Goal: Information Seeking & Learning: Learn about a topic

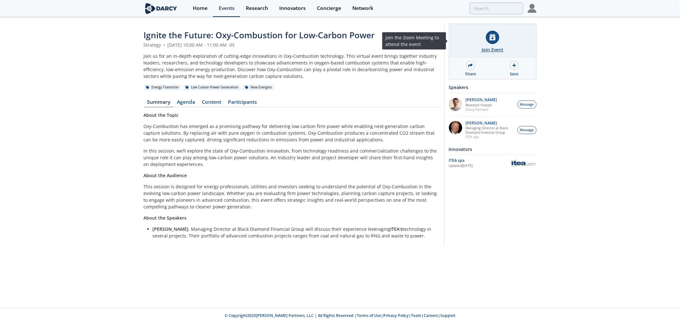
click at [492, 40] on icon at bounding box center [493, 37] width 6 height 7
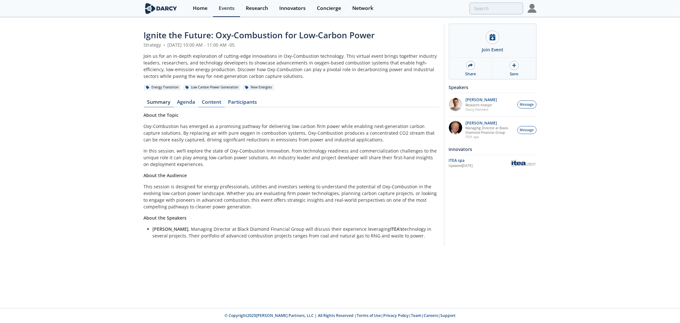
click at [217, 103] on link "Content" at bounding box center [212, 103] width 26 height 8
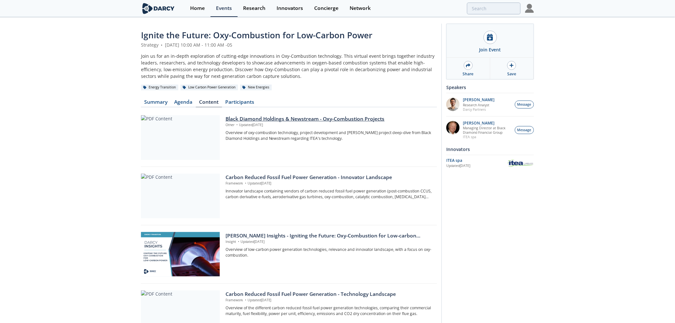
click at [258, 120] on div "Black Diamond Holdings & Newstream - Oxy-Combustion Projects" at bounding box center [328, 119] width 207 height 8
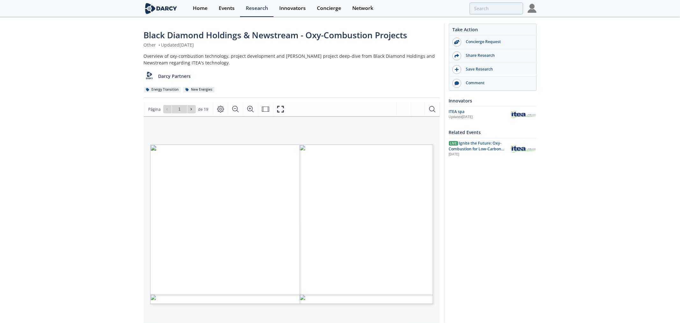
type input "2"
type input "3"
type input "4"
type input "5"
click at [190, 109] on icon at bounding box center [191, 109] width 4 height 4
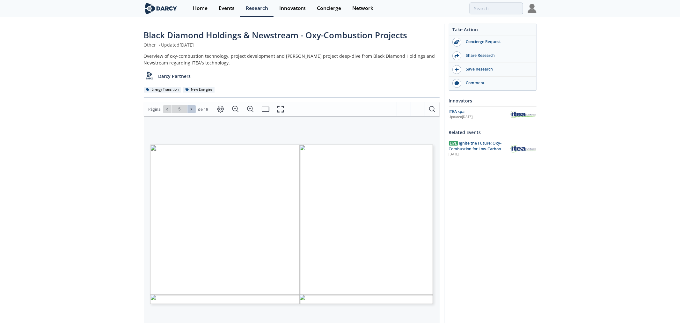
type input "6"
click at [190, 109] on icon at bounding box center [191, 109] width 4 height 4
type input "7"
click at [190, 109] on icon at bounding box center [191, 109] width 4 height 4
type input "8"
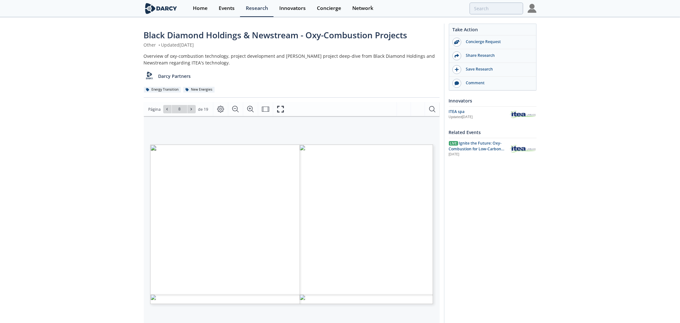
click at [190, 109] on icon at bounding box center [191, 109] width 4 height 4
type input "9"
click at [190, 109] on icon at bounding box center [191, 109] width 4 height 4
type input "10"
click at [190, 109] on icon at bounding box center [191, 109] width 4 height 4
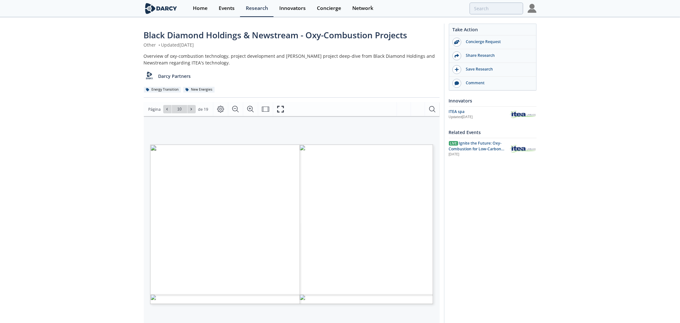
type input "11"
click at [190, 109] on icon at bounding box center [191, 109] width 4 height 4
type input "12"
click at [190, 109] on icon at bounding box center [191, 109] width 4 height 4
type input "13"
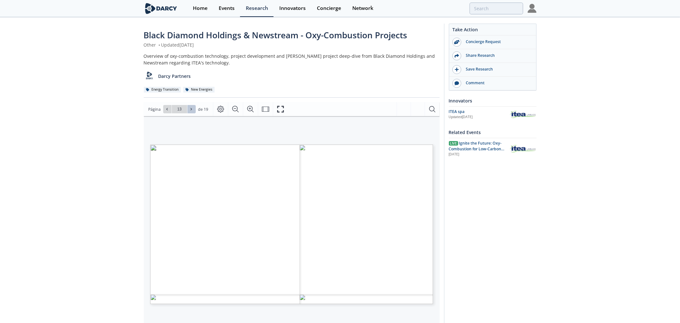
click at [191, 110] on icon at bounding box center [191, 109] width 4 height 4
type input "14"
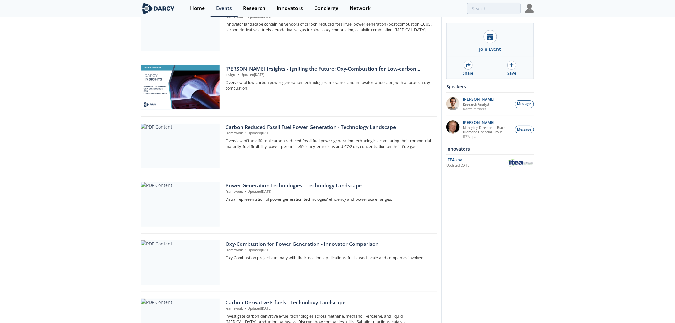
scroll to position [177, 0]
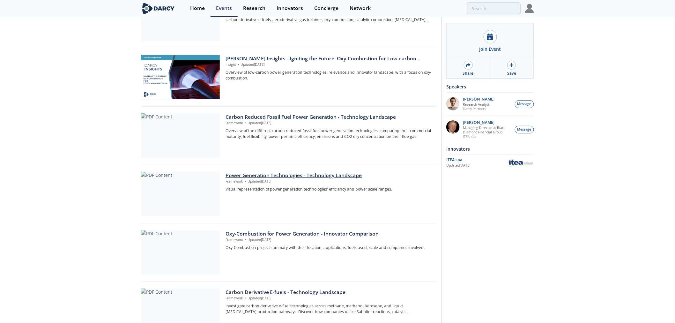
click at [188, 186] on div at bounding box center [180, 194] width 79 height 45
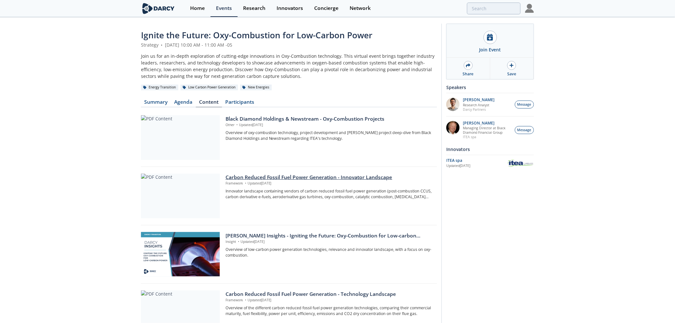
click at [254, 179] on div "Carbon Reduced Fossil Fuel Power Generation - Innovator Landscape" at bounding box center [328, 177] width 207 height 8
click at [209, 103] on link "Content" at bounding box center [209, 103] width 26 height 8
click at [254, 119] on div "Black Diamond Holdings & Newstream - Oxy-Combustion Projects" at bounding box center [328, 119] width 207 height 8
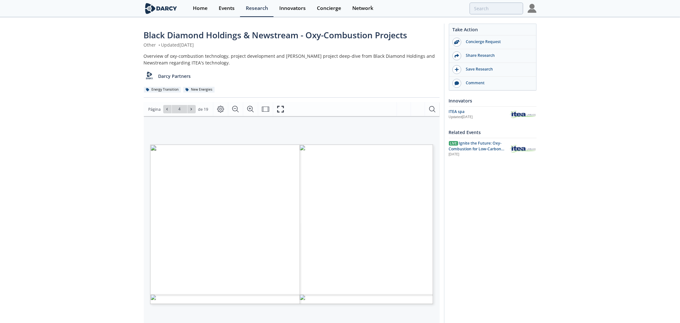
type input "5"
click at [166, 109] on icon at bounding box center [167, 109] width 4 height 4
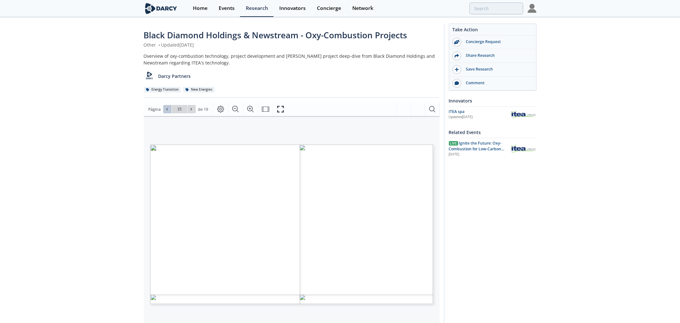
click at [166, 109] on icon at bounding box center [167, 109] width 4 height 4
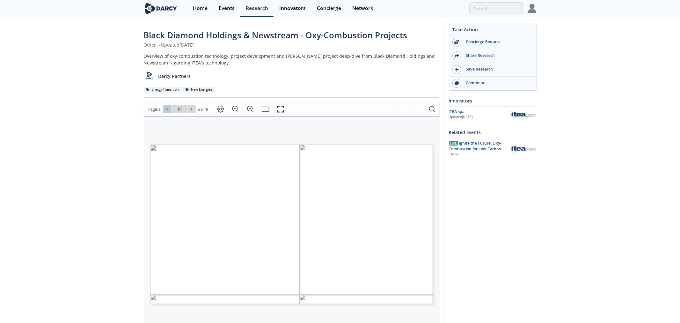
click at [166, 109] on icon at bounding box center [167, 109] width 4 height 4
click at [166, 112] on button at bounding box center [167, 109] width 8 height 8
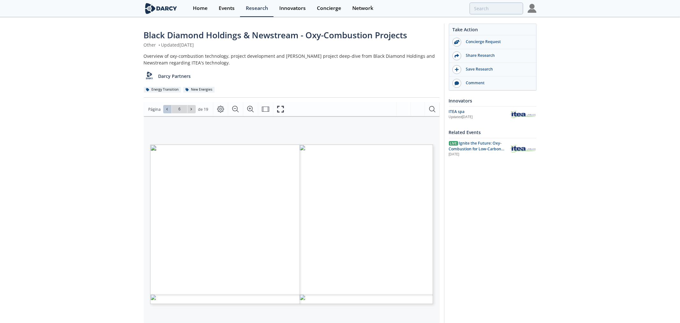
click at [166, 112] on button at bounding box center [167, 109] width 8 height 8
click at [192, 107] on icon at bounding box center [191, 109] width 4 height 4
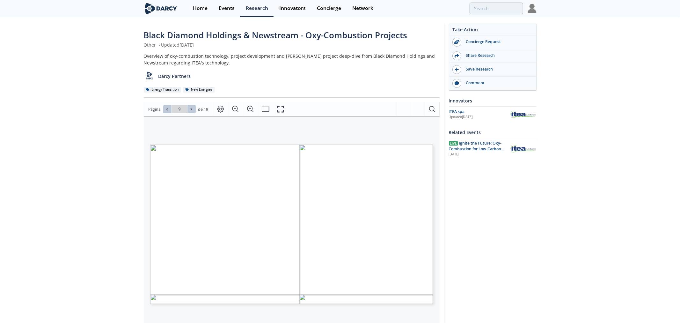
click at [192, 107] on icon at bounding box center [191, 109] width 4 height 4
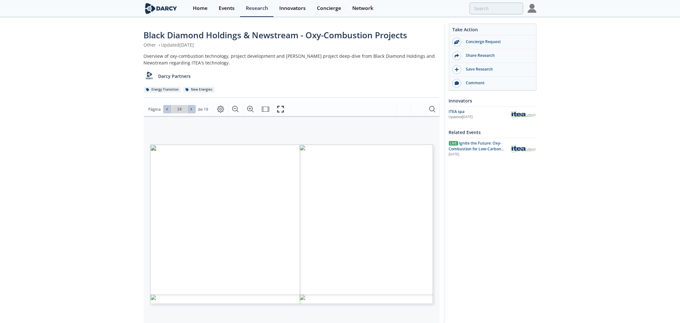
click at [192, 107] on icon at bounding box center [191, 109] width 4 height 4
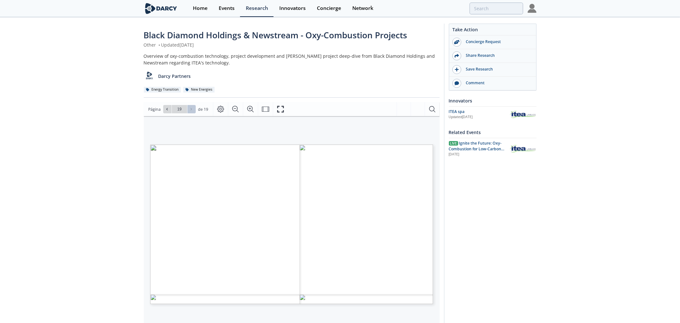
click at [192, 107] on div "Ir a la página 19" at bounding box center [179, 109] width 33 height 8
click at [166, 109] on icon at bounding box center [167, 109] width 4 height 4
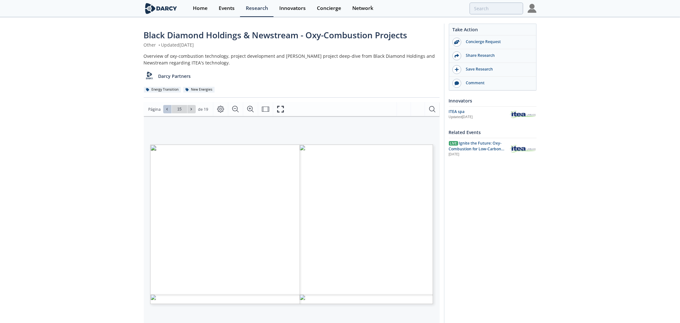
click at [166, 109] on icon at bounding box center [167, 109] width 4 height 4
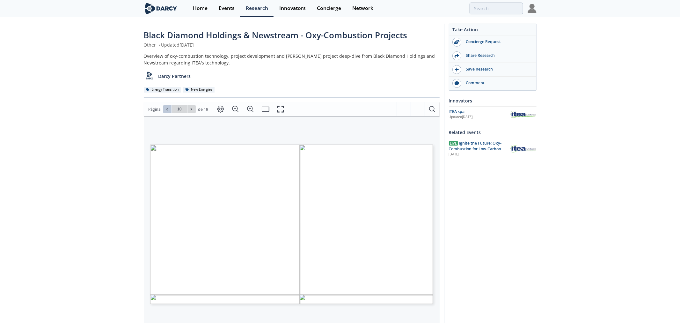
click at [166, 109] on icon at bounding box center [167, 109] width 4 height 4
click at [165, 110] on icon at bounding box center [167, 109] width 4 height 4
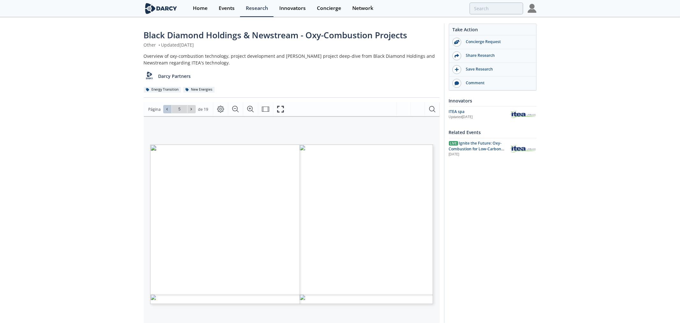
click at [165, 110] on icon at bounding box center [167, 109] width 4 height 4
click at [191, 108] on icon at bounding box center [191, 109] width 1 height 2
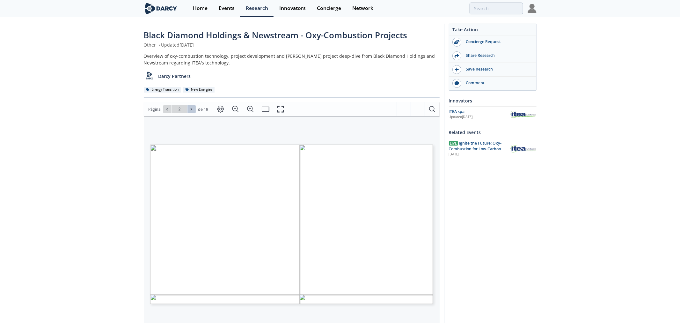
click at [191, 108] on icon at bounding box center [191, 109] width 1 height 2
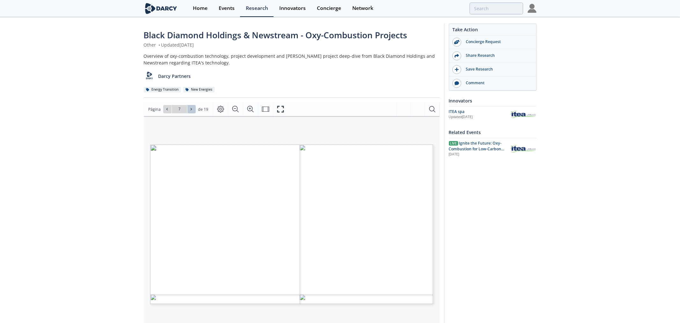
click at [191, 108] on icon at bounding box center [191, 109] width 1 height 2
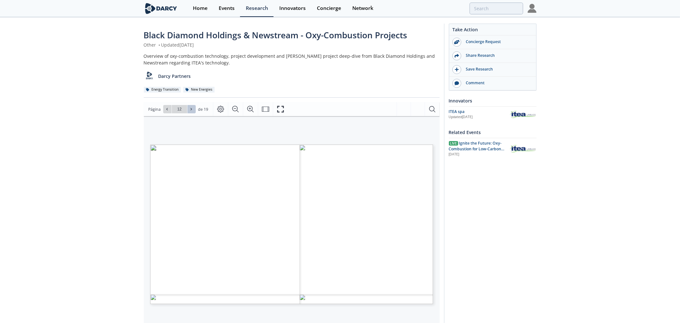
click at [191, 108] on icon at bounding box center [191, 109] width 1 height 2
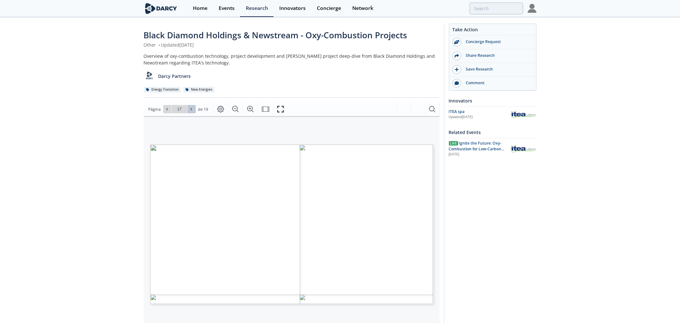
click at [191, 108] on icon at bounding box center [191, 109] width 1 height 2
click at [165, 113] on button at bounding box center [167, 109] width 8 height 8
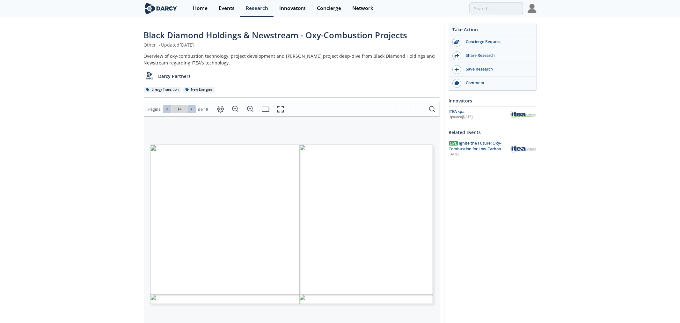
click at [165, 113] on button at bounding box center [167, 109] width 8 height 8
click at [192, 110] on icon at bounding box center [191, 109] width 4 height 4
click at [192, 109] on span at bounding box center [191, 109] width 4 height 4
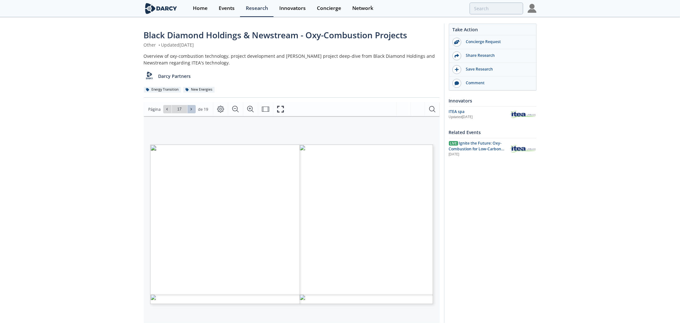
click at [192, 109] on span at bounding box center [191, 109] width 4 height 4
type input "18"
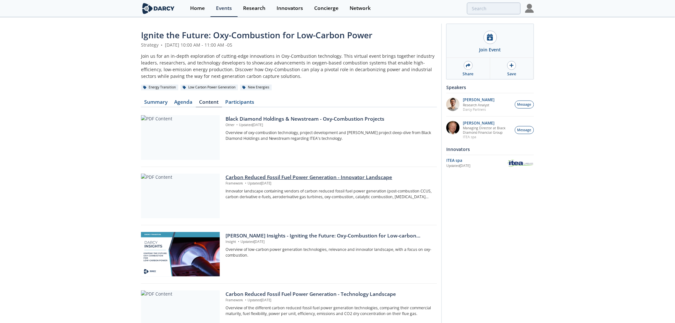
click at [252, 179] on div "Carbon Reduced Fossil Fuel Power Generation - Innovator Landscape" at bounding box center [328, 177] width 207 height 8
click at [248, 237] on div "Darcy Insights - Igniting the Future: Oxy-Combustion for Low-carbon power" at bounding box center [328, 236] width 207 height 8
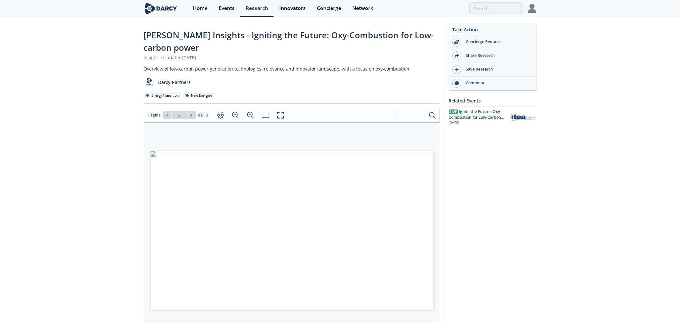
type input "3"
type input "4"
type input "5"
type input "6"
type input "7"
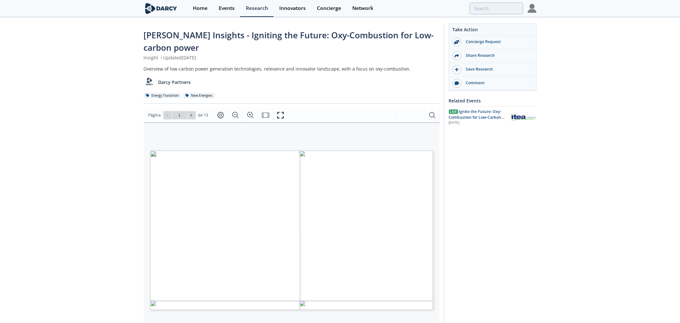
type input "2"
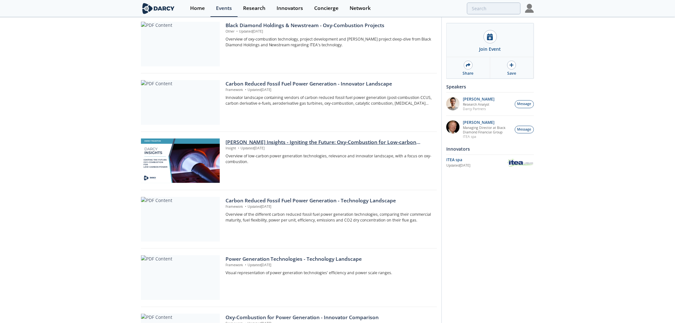
scroll to position [106, 0]
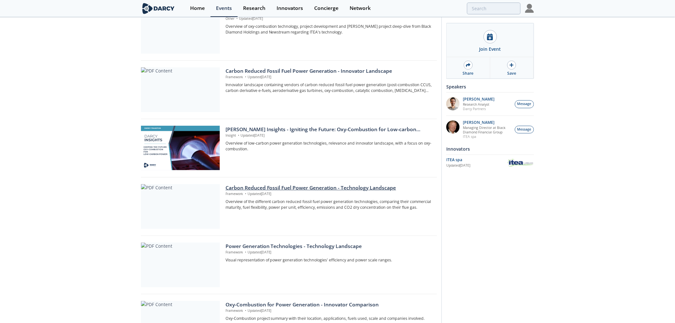
click at [243, 189] on div "Carbon Reduced Fossil Fuel Power Generation - Technology Landscape" at bounding box center [328, 188] width 207 height 8
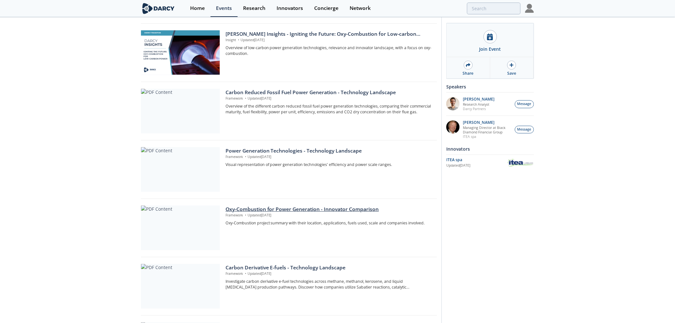
scroll to position [248, 0]
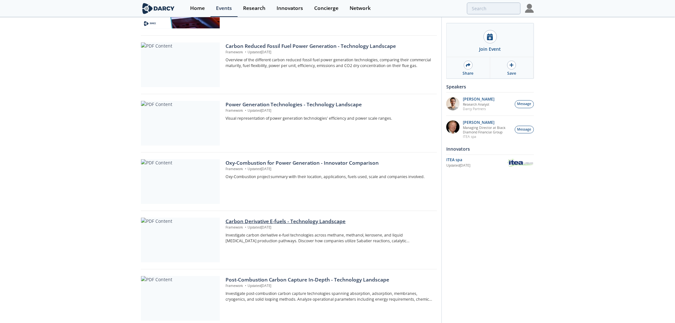
click at [269, 223] on div "Carbon Derivative E-fuels - Technology Landscape" at bounding box center [328, 221] width 207 height 8
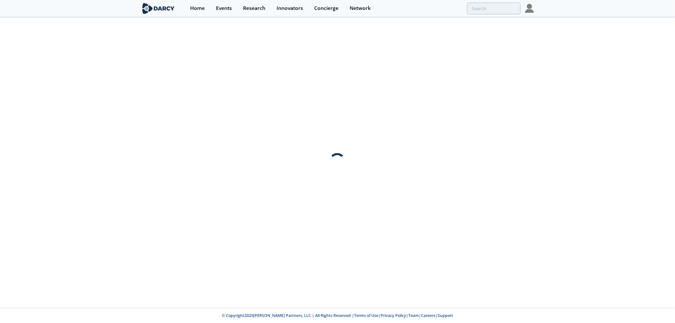
scroll to position [0, 0]
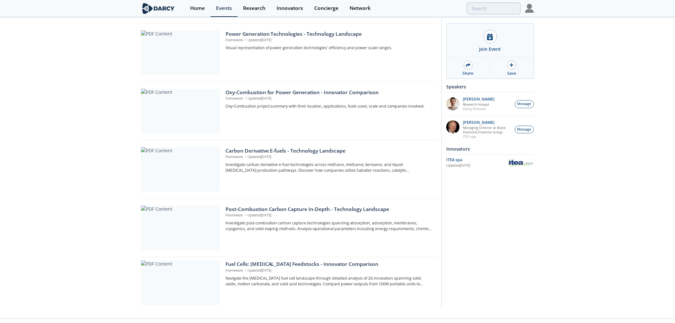
scroll to position [319, 0]
click at [279, 209] on div "Post-Combustion Carbon Capture In-Depth - Technology Landscape" at bounding box center [328, 209] width 207 height 8
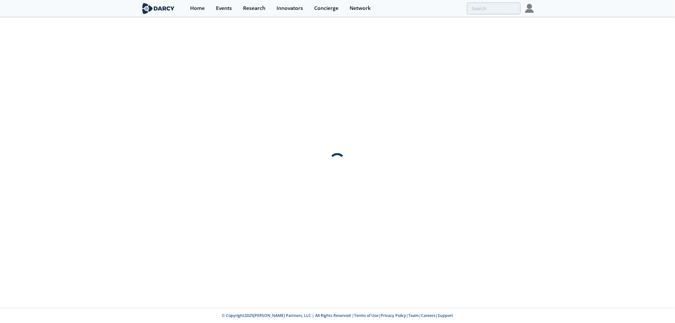
scroll to position [0, 0]
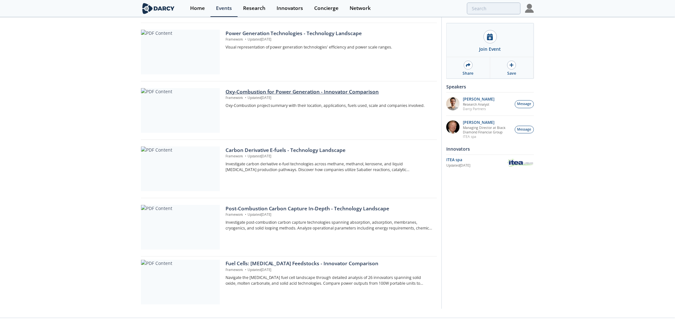
scroll to position [329, 0]
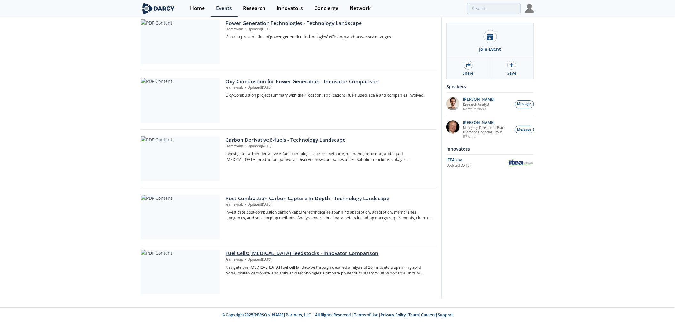
click at [242, 246] on div "Fuel Cells: Hydrocarbon Feedstocks - Innovator Comparison" at bounding box center [328, 253] width 207 height 8
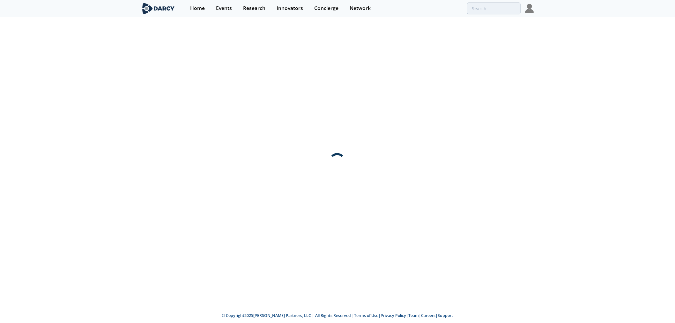
scroll to position [0, 0]
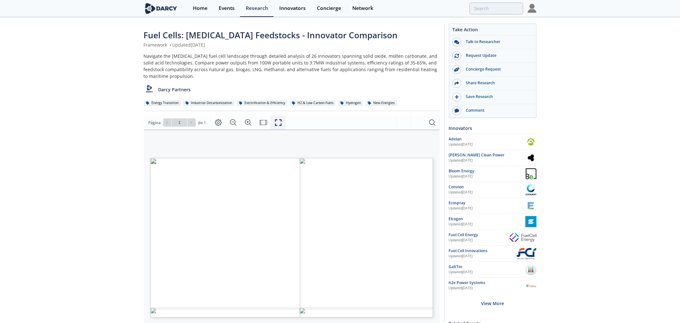
click at [278, 122] on icon "Fullscreen" at bounding box center [278, 123] width 8 height 8
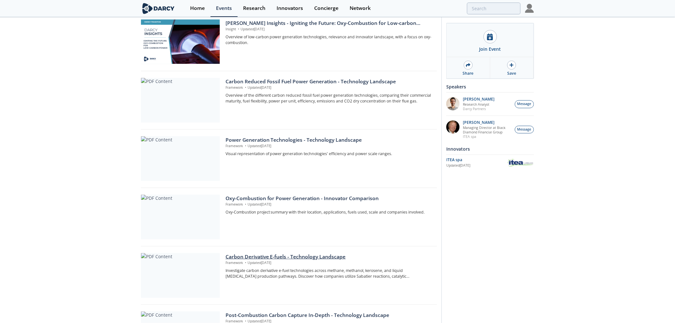
scroll to position [329, 0]
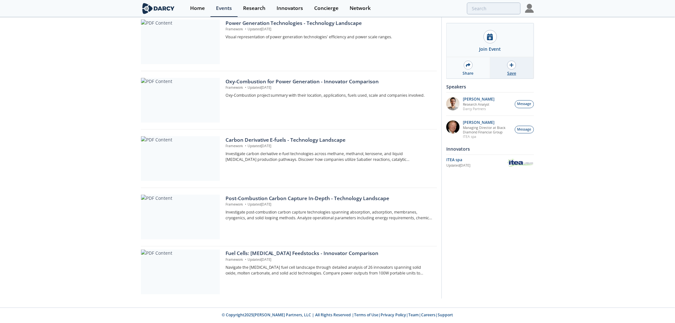
click at [513, 74] on div "Save" at bounding box center [511, 73] width 9 height 6
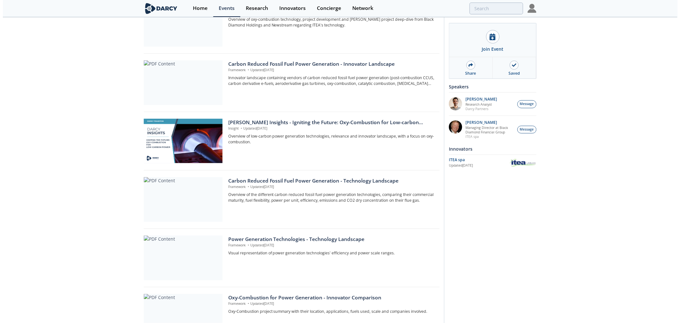
scroll to position [0, 0]
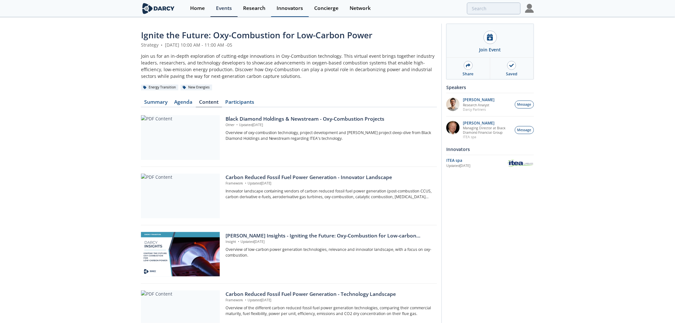
click at [287, 10] on div "Innovators" at bounding box center [289, 8] width 26 height 5
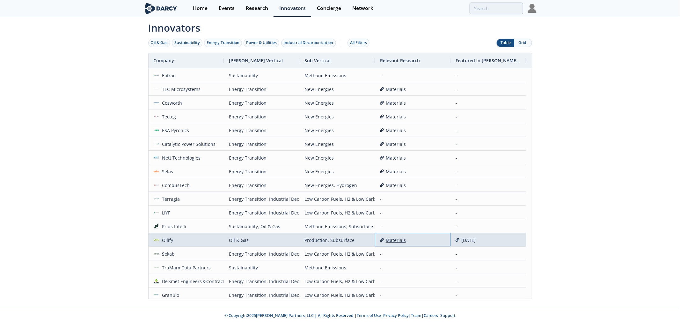
click at [393, 241] on div "Materials" at bounding box center [412, 240] width 65 height 14
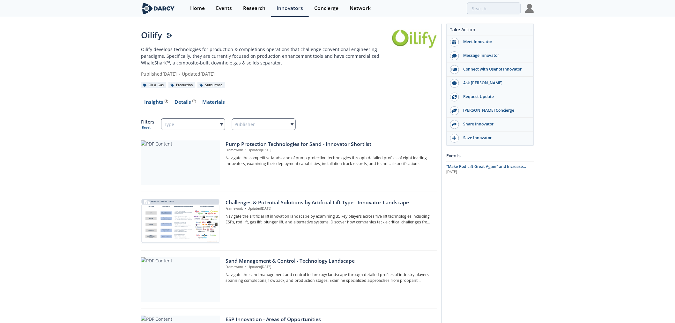
click at [210, 103] on link "Materials" at bounding box center [213, 103] width 29 height 8
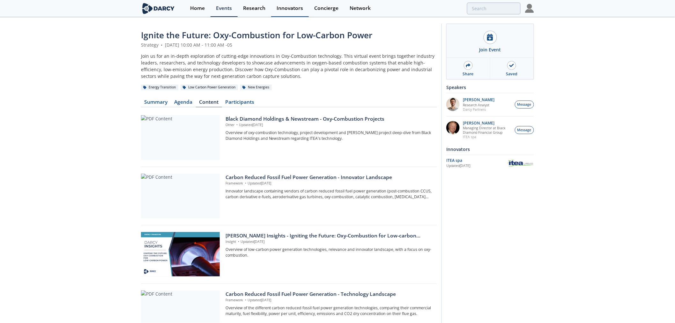
click at [289, 8] on div "Innovators" at bounding box center [289, 8] width 26 height 5
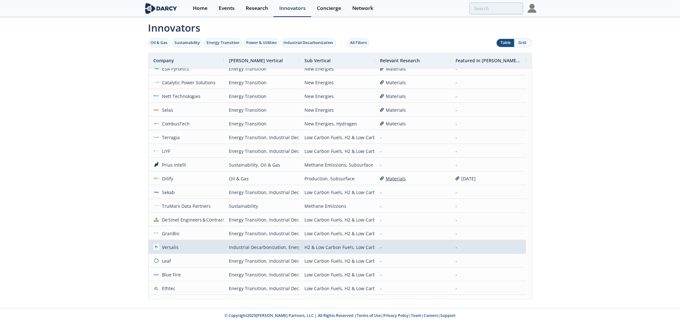
scroll to position [71, 0]
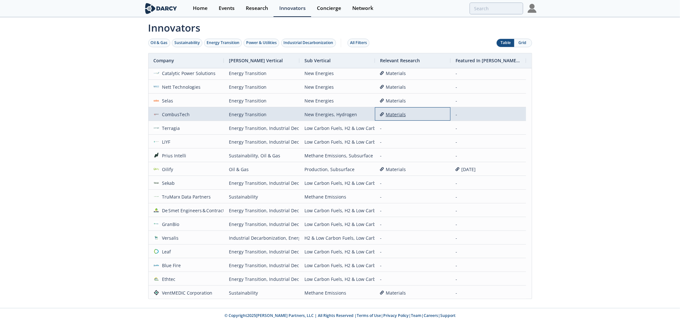
click at [395, 113] on div "Materials" at bounding box center [412, 114] width 65 height 14
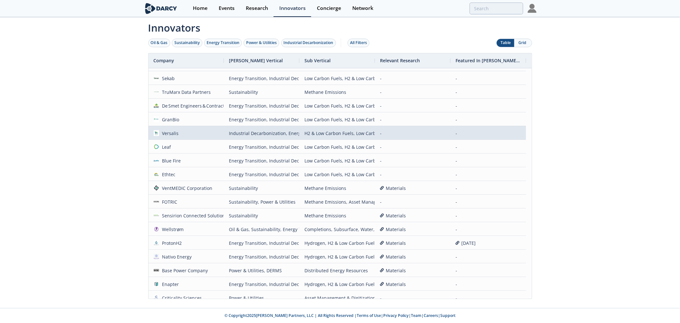
scroll to position [177, 0]
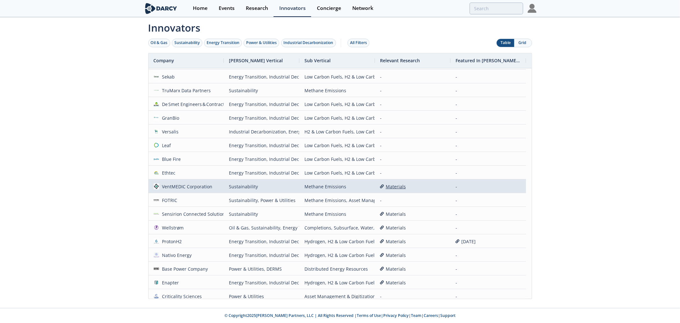
click at [396, 186] on div "Materials" at bounding box center [412, 186] width 65 height 14
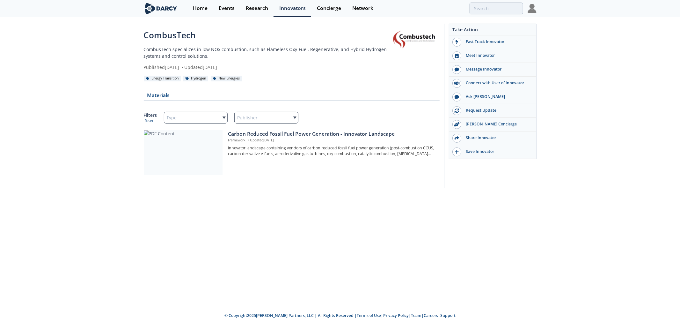
click at [256, 135] on div "Carbon Reduced Fossil Fuel Power Generation - Innovator Landscape" at bounding box center [331, 134] width 207 height 8
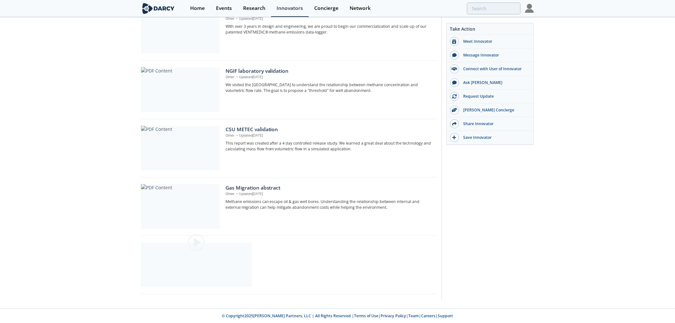
scroll to position [190, 0]
